Goal: Task Accomplishment & Management: Use online tool/utility

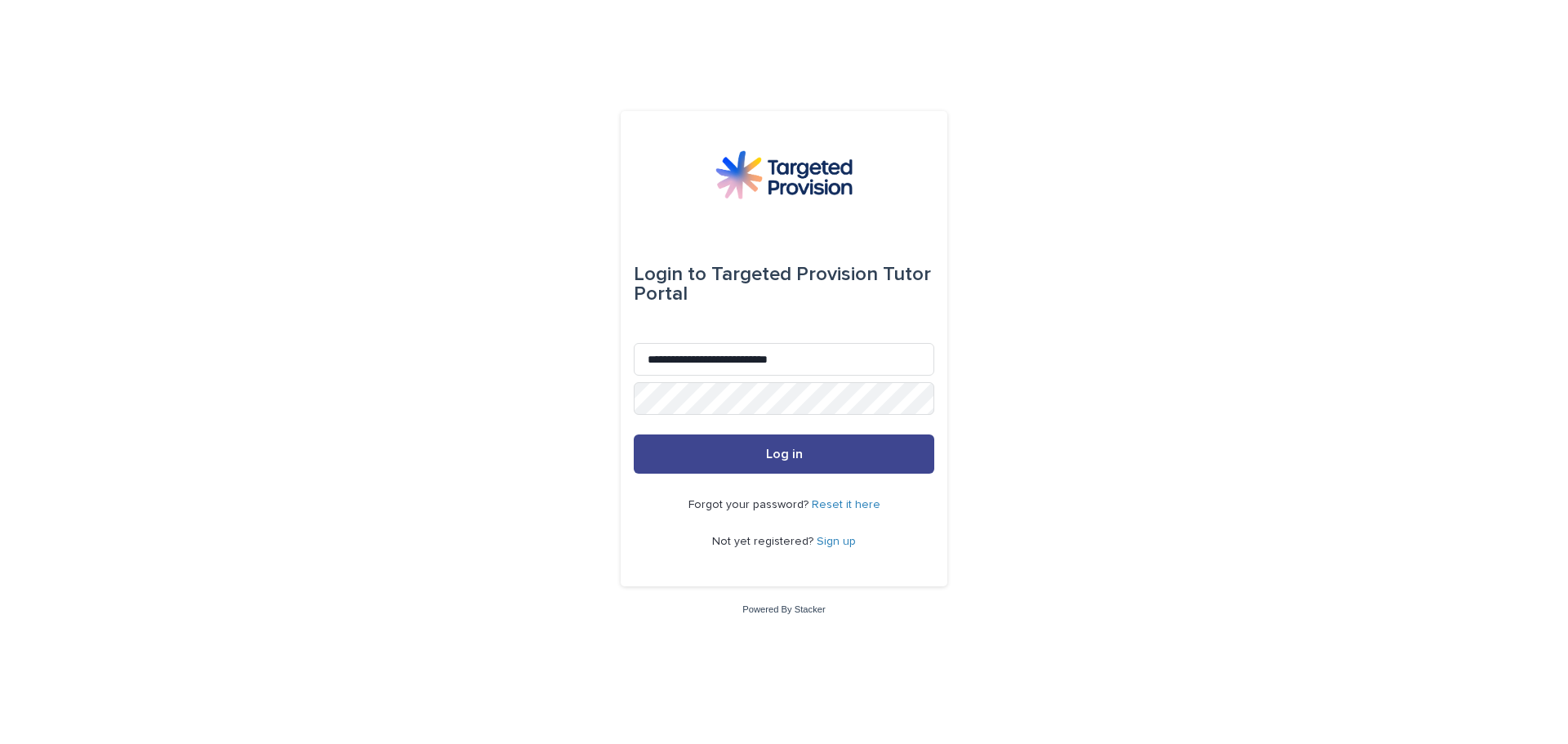
click at [885, 450] on button "Log in" at bounding box center [784, 454] width 301 height 39
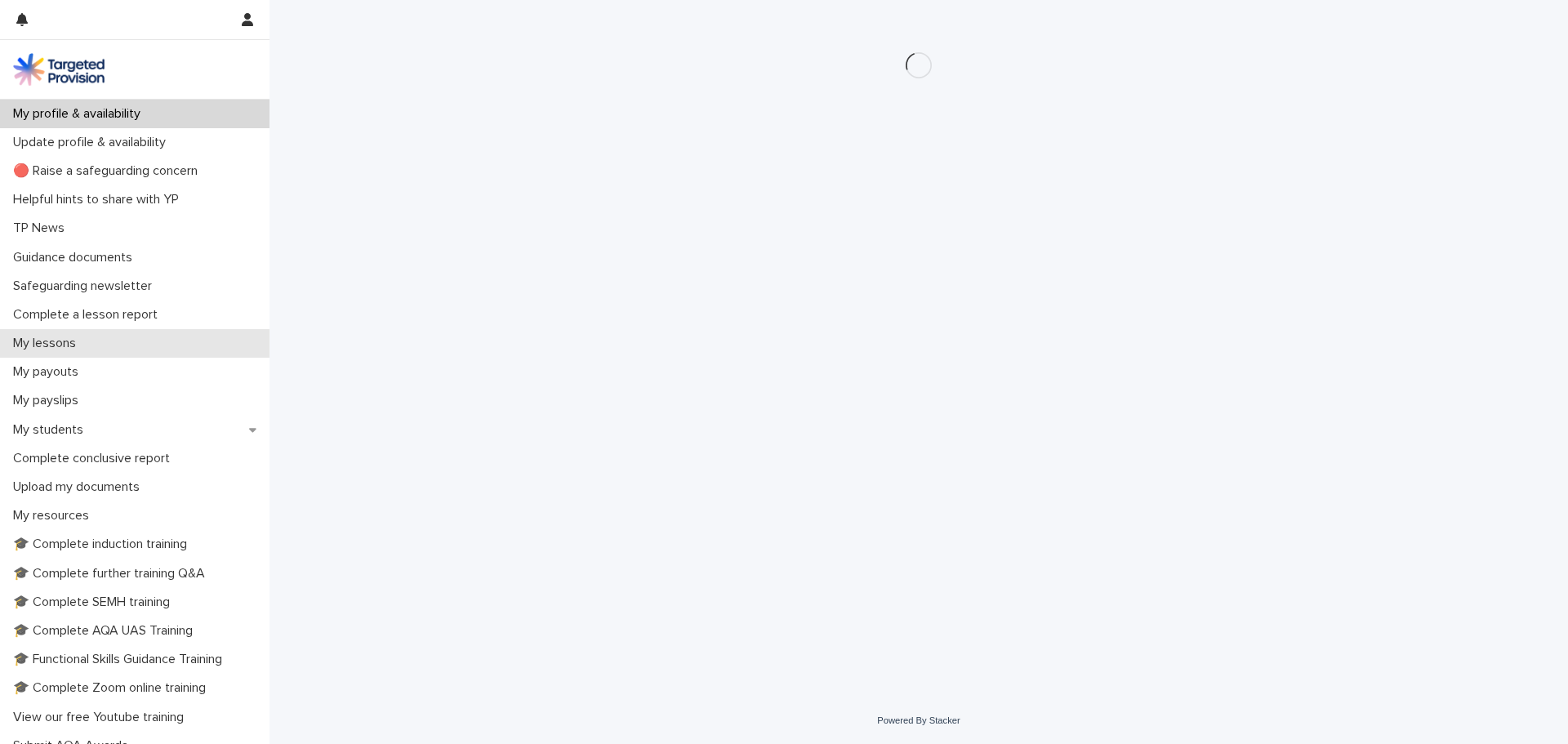
click at [60, 349] on p "My lessons" at bounding box center [48, 343] width 83 height 15
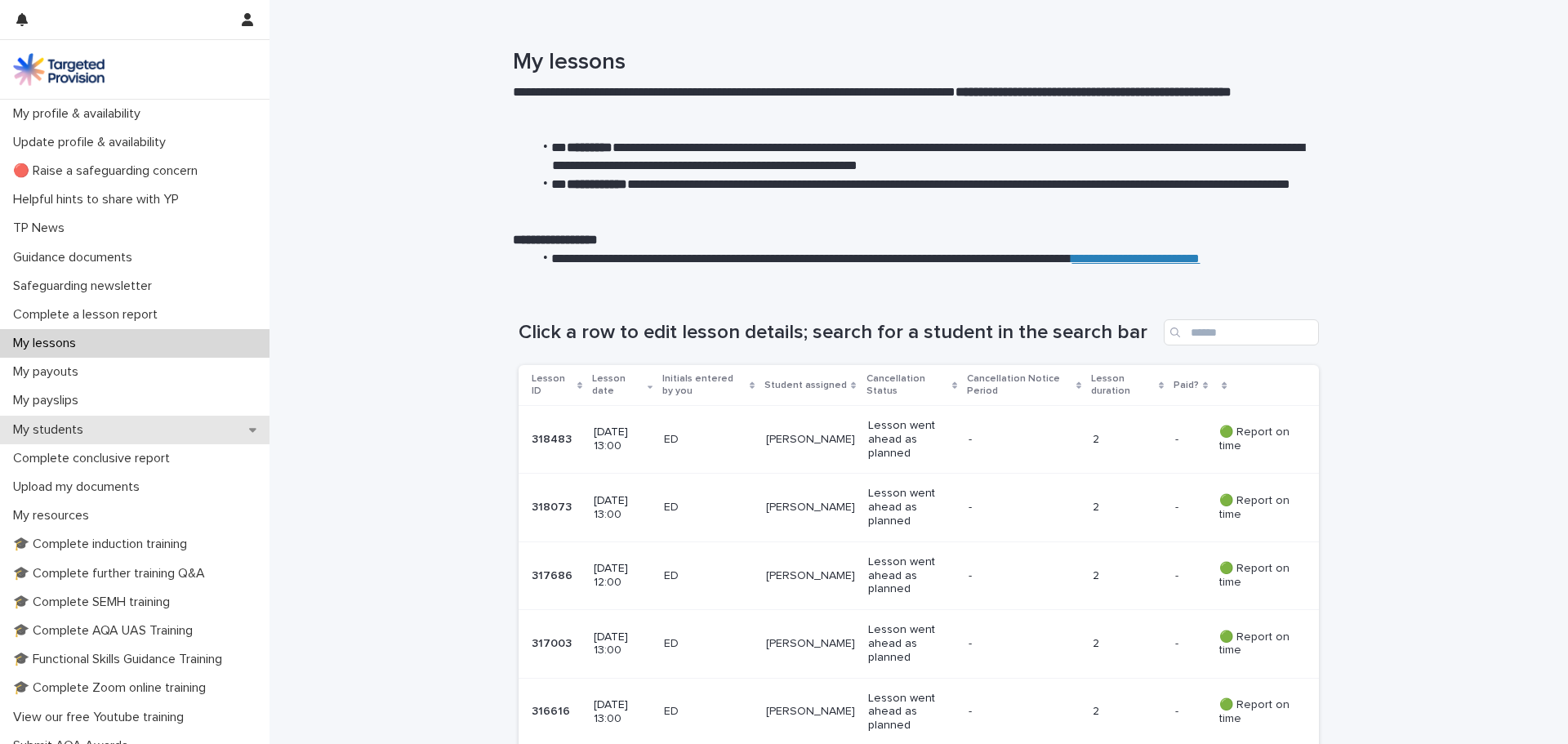
click at [65, 428] on p "My students" at bounding box center [51, 430] width 90 height 15
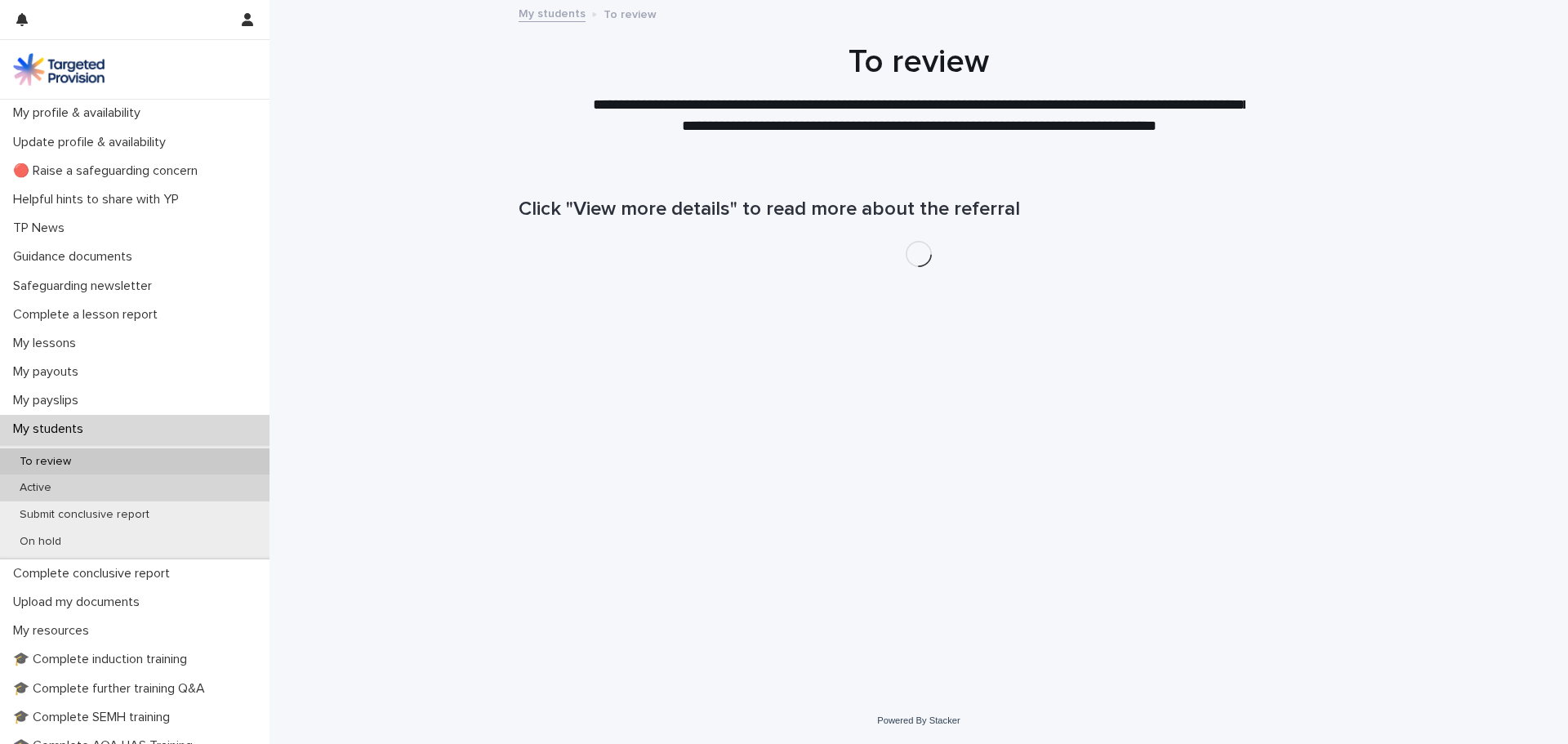
click at [55, 488] on p "Active" at bounding box center [36, 488] width 58 height 14
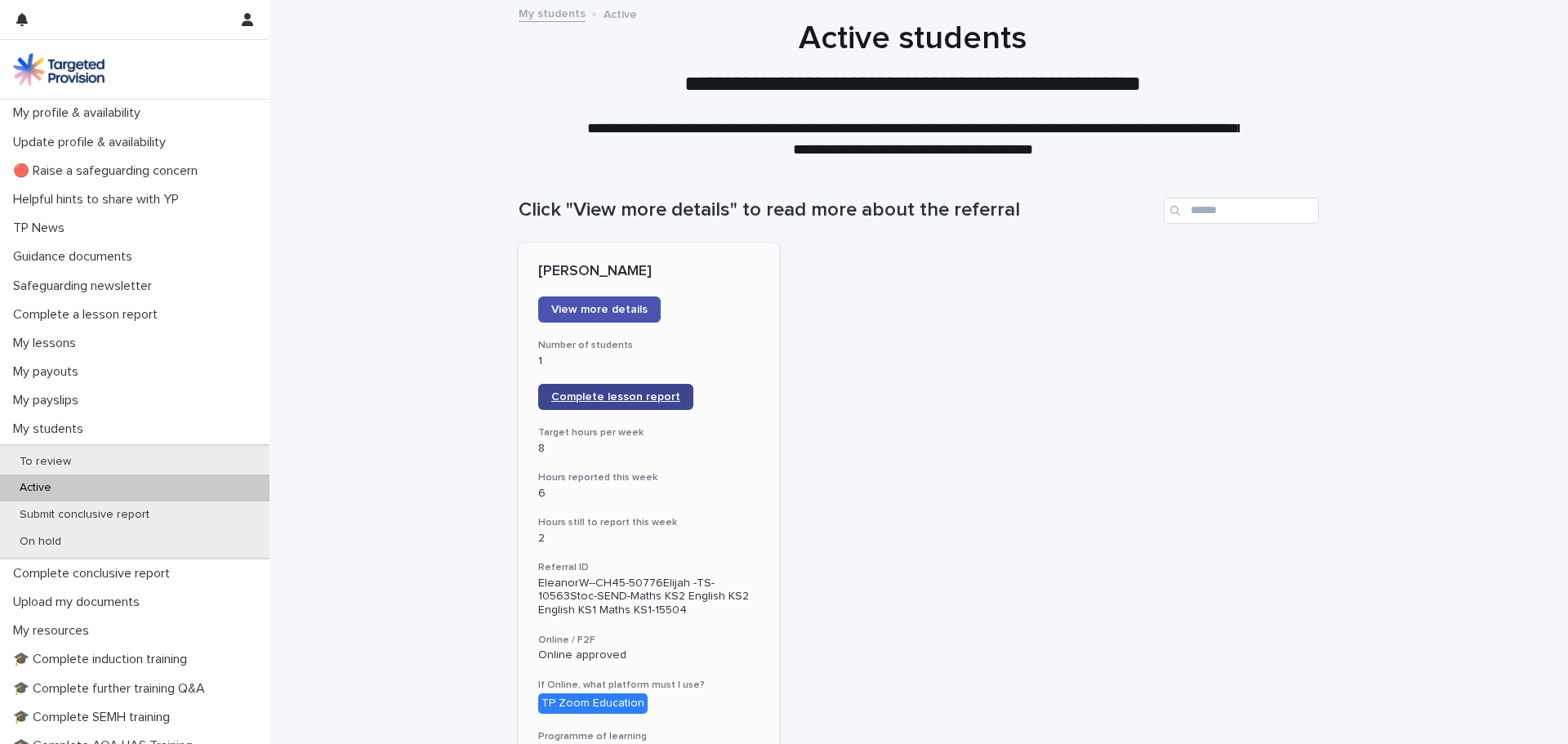
click at [609, 393] on span "Complete lesson report" at bounding box center [615, 396] width 129 height 11
click at [614, 390] on link "Complete lesson report" at bounding box center [616, 396] width 156 height 26
